Goal: Task Accomplishment & Management: Manage account settings

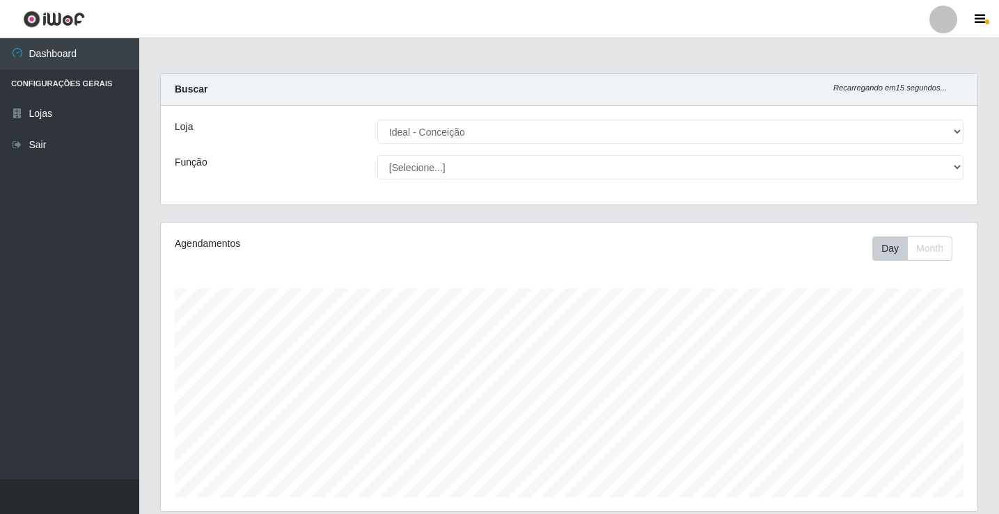
select select "231"
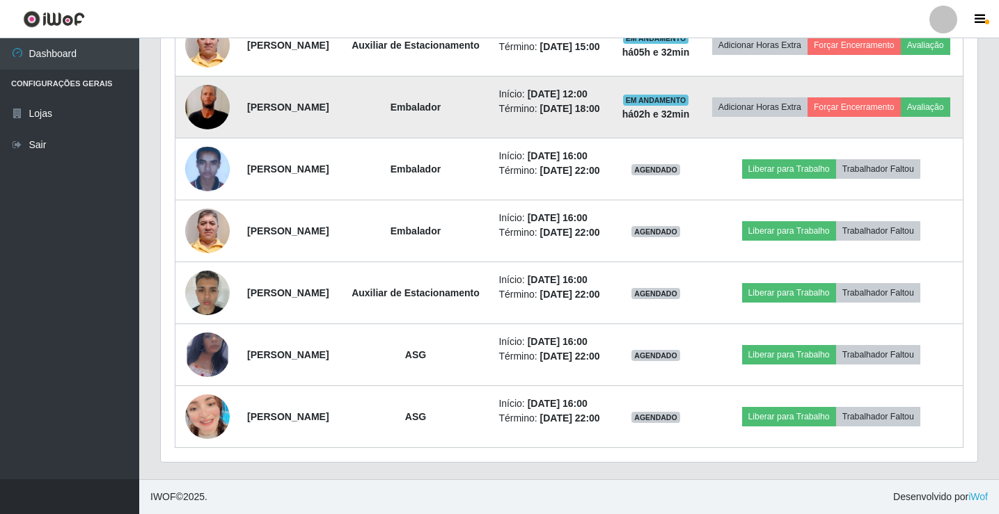
scroll to position [886, 0]
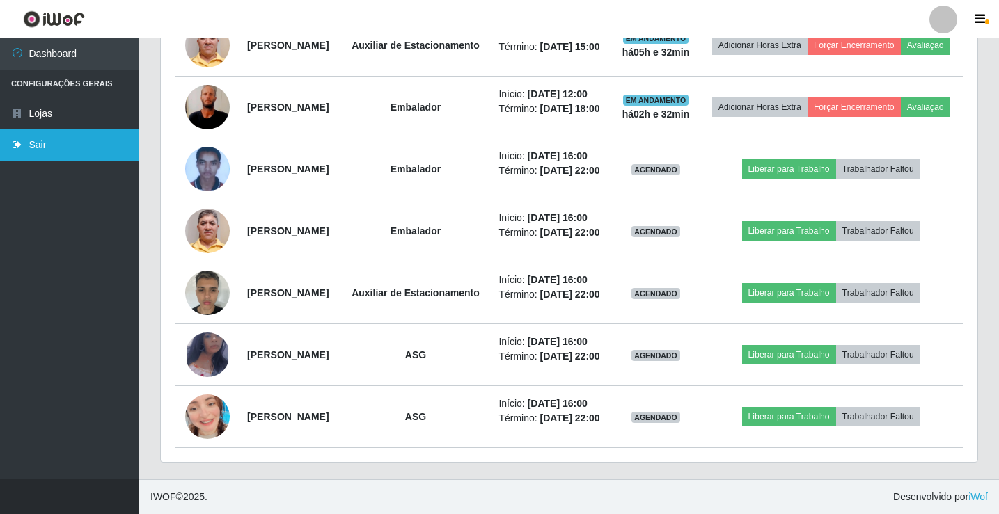
click at [48, 136] on link "Sair" at bounding box center [69, 144] width 139 height 31
